Goal: Answer question/provide support

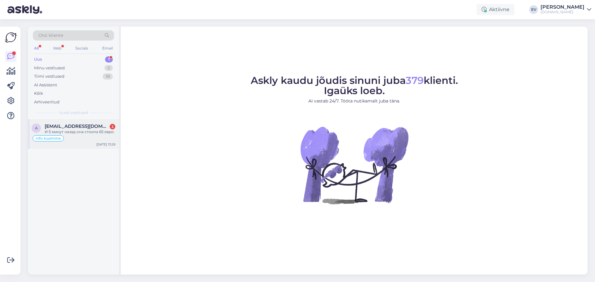
click at [91, 128] on span "[EMAIL_ADDRESS][DOMAIN_NAME]" at bounding box center [77, 127] width 64 height 6
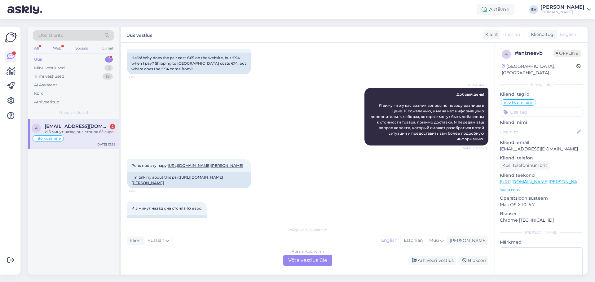
scroll to position [1478, 0]
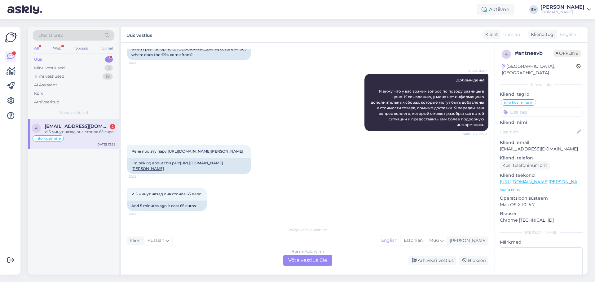
click at [310, 263] on div "Russian to English Võta vestlus üle" at bounding box center [307, 260] width 49 height 11
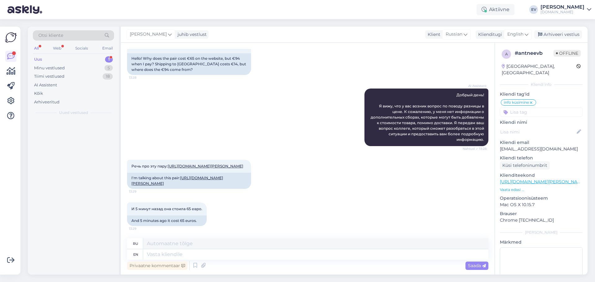
scroll to position [1469, 0]
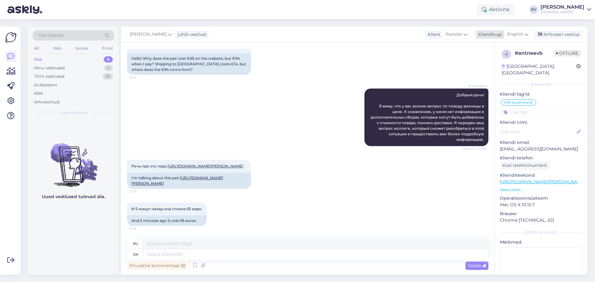
click at [525, 33] on icon at bounding box center [527, 34] width 4 height 7
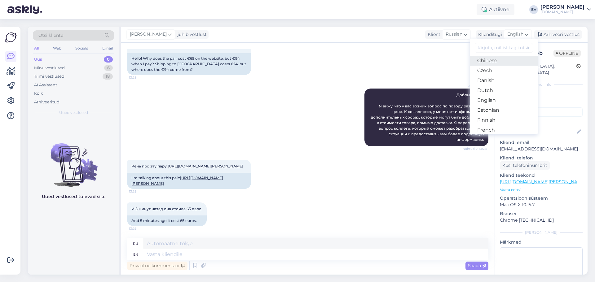
scroll to position [62, 0]
click at [495, 74] on link "Estonian" at bounding box center [504, 79] width 68 height 10
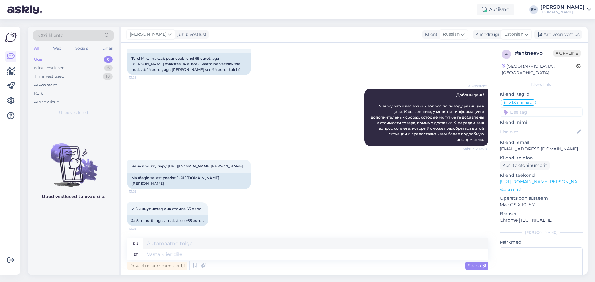
scroll to position [1469, 0]
click at [162, 179] on link "[URL][DOMAIN_NAME][PERSON_NAME]" at bounding box center [175, 181] width 88 height 10
click at [192, 255] on textarea at bounding box center [315, 255] width 345 height 11
type textarea "Tere!"
type textarea "Привет!"
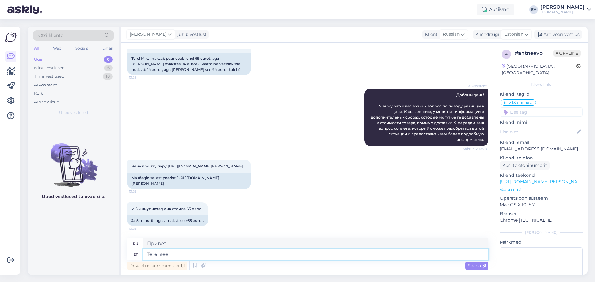
type textarea "Tere! see"
type textarea "Привет! Это"
type textarea "Tere! see paar m"
type textarea "Привет! Эта пара"
type textarea "Tere! see paar maksab"
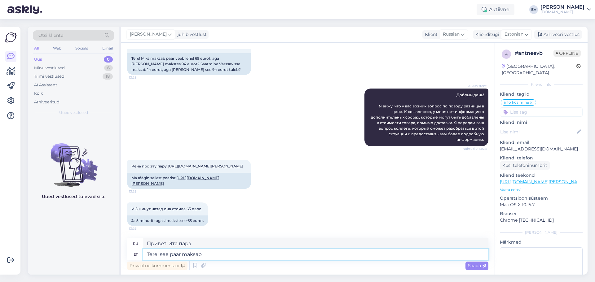
type textarea "Здравствуйте! Эта пара стоит"
type textarea "Tere! see paar maksab kodu"
type textarea "Привет! Эта пара платит дома."
type textarea "Tere! see paar maksab kodulehel"
type textarea "Привет! Эта пара платит на сайте."
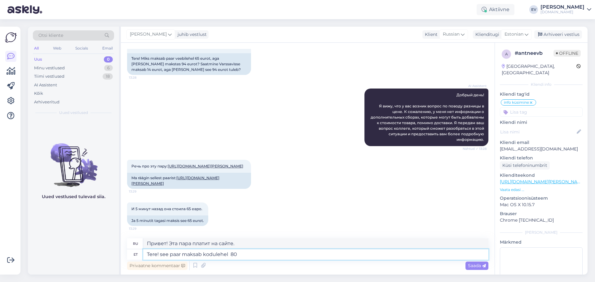
type textarea "Tere! see paar maksab kodulehel 80"
type textarea "Здравствуйте! На сайте эта пара стоит 80."
type textarea "Tere! see paar maksab kodulehel 80"
type textarea "Привет! Эта пара стоит 80 фунтов на сайте."
type textarea "Tere! see paar maksab kodulehel 80"
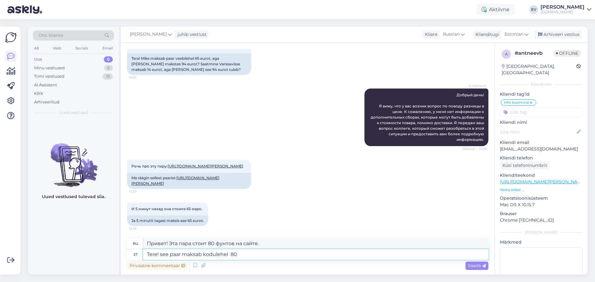
type textarea "Здравствуйте! На сайте эта пара стоит 80."
type textarea "Tere! see paar maksab kodulehel 80 eurot"
type textarea "Здравствуйте! На сайте эта пара стоит 80 евро."
click at [161, 254] on textarea "Tere! see paar maksab kodulehel 80 eurot" at bounding box center [315, 255] width 345 height 11
type textarea "Tere! See paar maksab kodulehel 80 eurot"
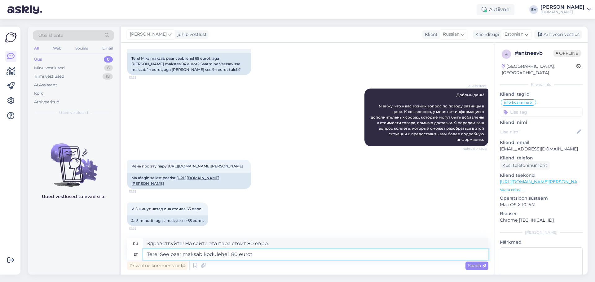
click at [258, 254] on textarea "Tere! See paar maksab kodulehel 80 eurot" at bounding box center [315, 255] width 345 height 11
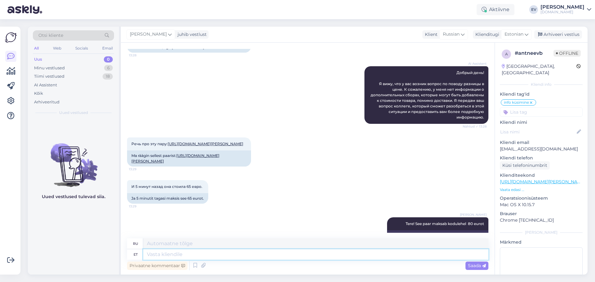
scroll to position [1506, 0]
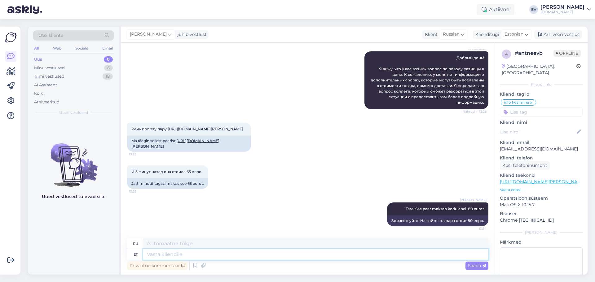
paste textarea "[URL][DOMAIN_NAME][PERSON_NAME]"
type textarea "[URL][DOMAIN_NAME][PERSON_NAME]"
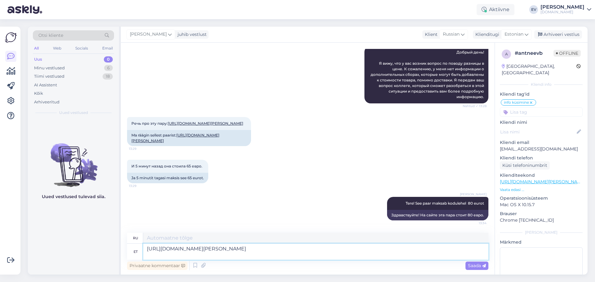
type textarea "[URL][DOMAIN_NAME][PERSON_NAME]"
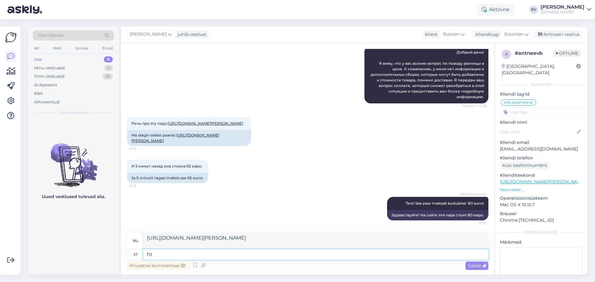
type textarea "h"
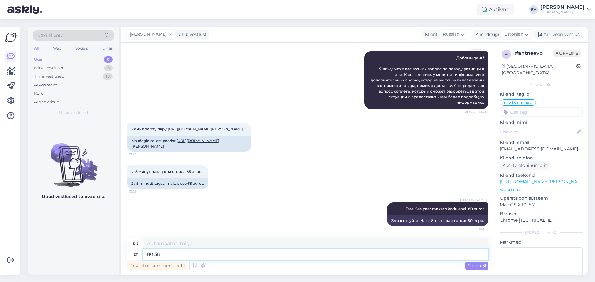
type textarea "80,58"
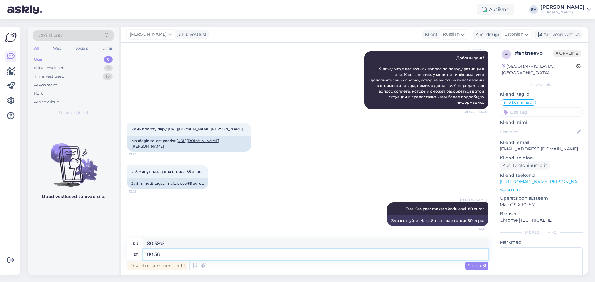
type textarea "80,58"
type textarea "80,58 €"
type textarea "80,58 евро"
type textarea "80,58 € õigemini"
type textarea "80,58 евро, если быть точным"
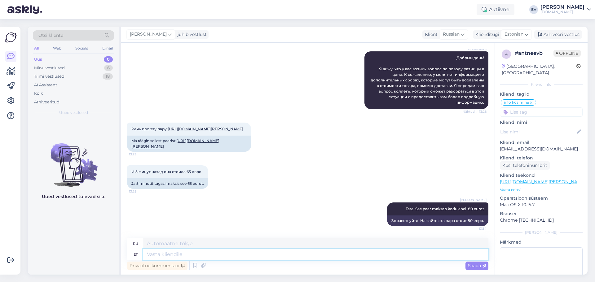
scroll to position [1543, 0]
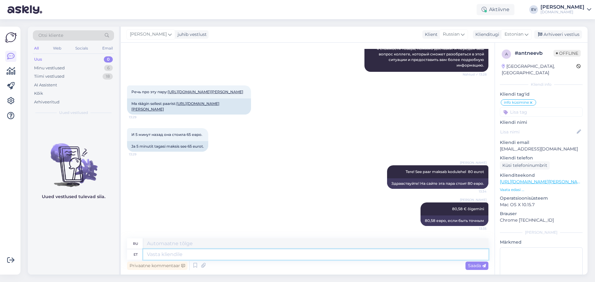
type textarea "8"
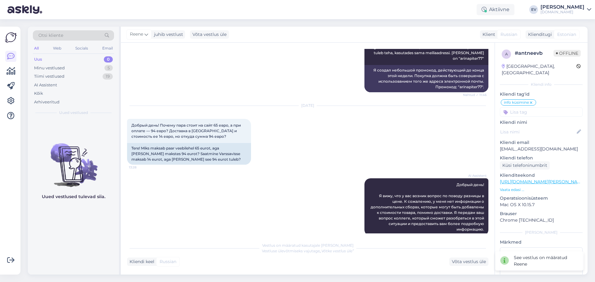
scroll to position [1543, 0]
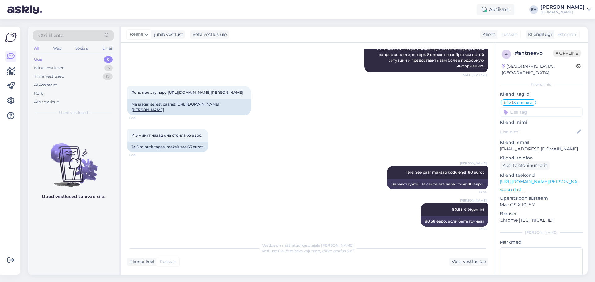
click at [49, 61] on div "Uus 0" at bounding box center [73, 59] width 81 height 9
click at [61, 71] on div "Minu vestlused 5" at bounding box center [73, 68] width 81 height 9
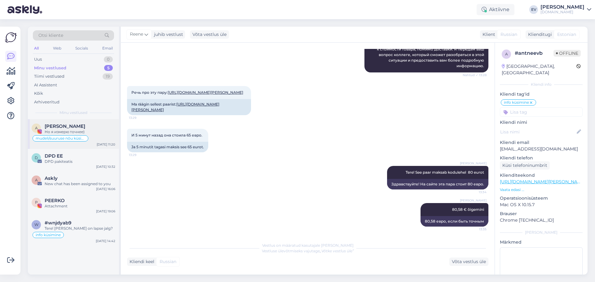
click at [104, 127] on div "[PERSON_NAME]" at bounding box center [80, 127] width 71 height 6
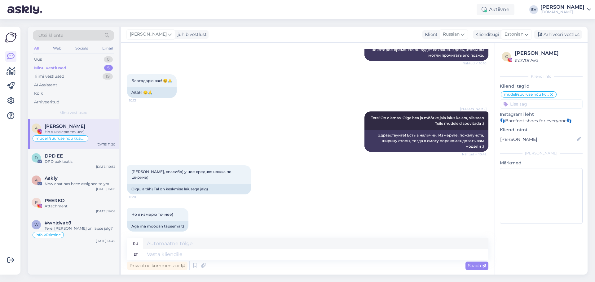
scroll to position [0, 0]
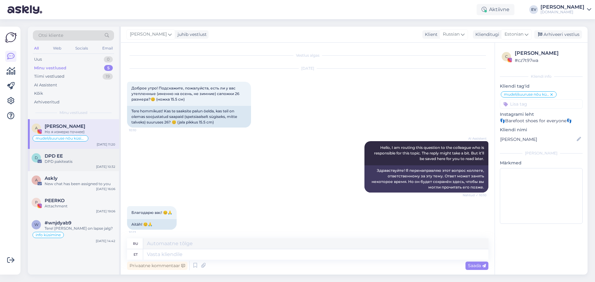
click at [92, 171] on div "D DPD EE DPD pakiteatis [DATE] 10:32" at bounding box center [73, 160] width 91 height 22
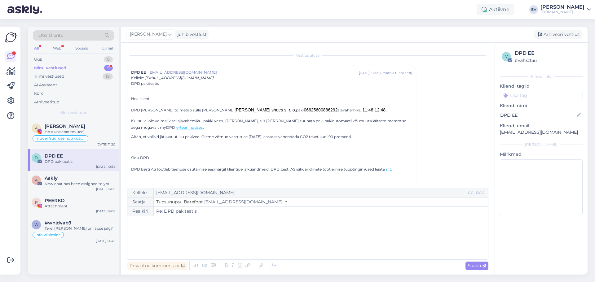
click at [83, 67] on div "Minu vestlused 5" at bounding box center [73, 68] width 81 height 9
click at [81, 140] on span "mudeli/suuruse nõu küsimine" at bounding box center [61, 139] width 50 height 4
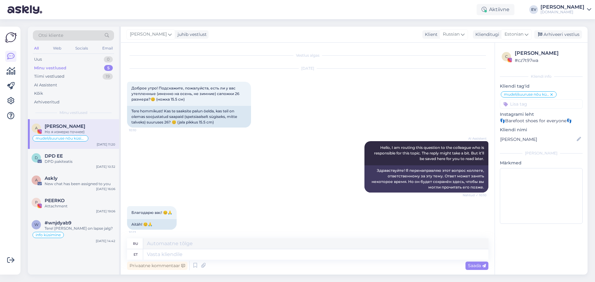
scroll to position [132, 0]
